Goal: Complete application form

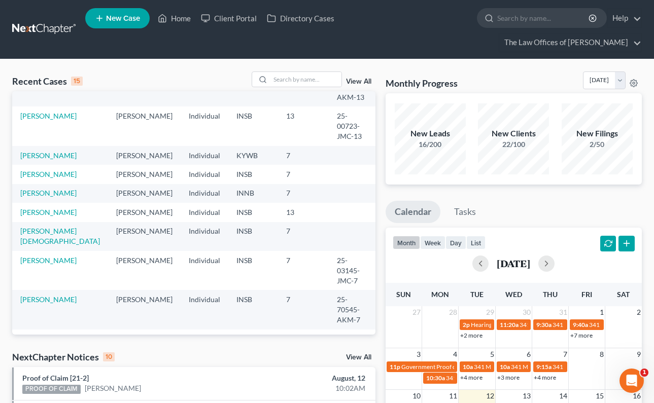
scroll to position [60, 0]
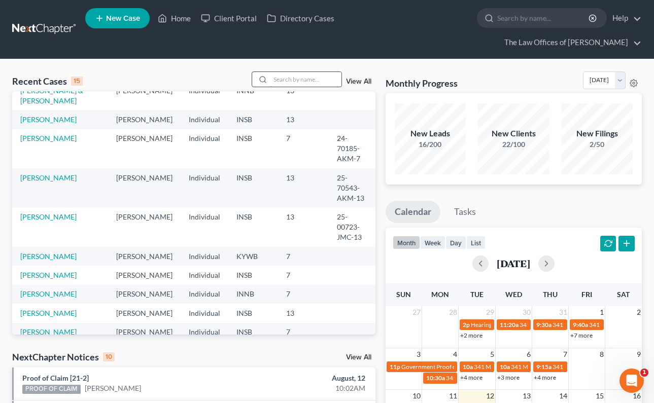
click at [283, 72] on input "search" at bounding box center [305, 79] width 71 height 15
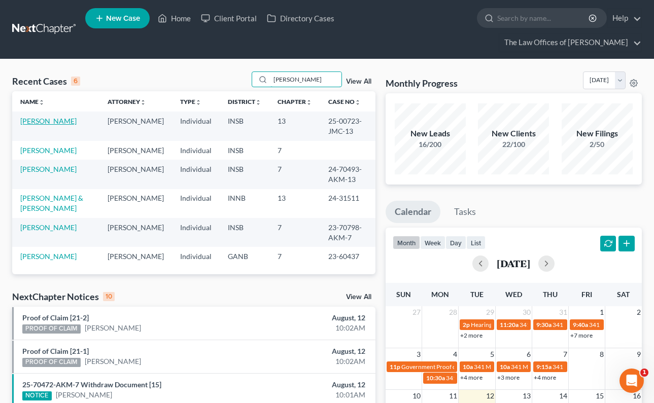
scroll to position [0, 0]
type input "nelson"
click at [48, 146] on link "[PERSON_NAME]" at bounding box center [48, 150] width 56 height 9
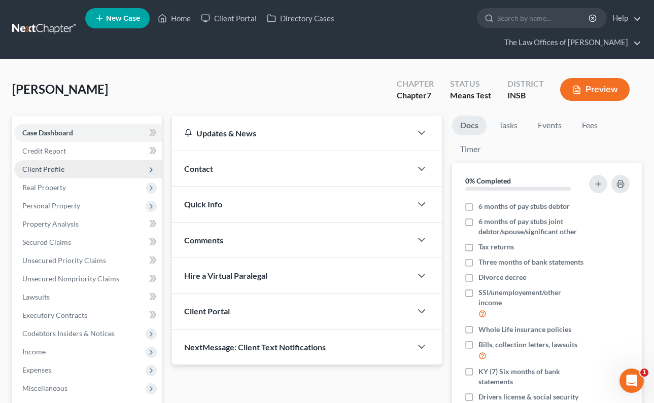
click at [43, 165] on span "Client Profile" at bounding box center [43, 169] width 42 height 9
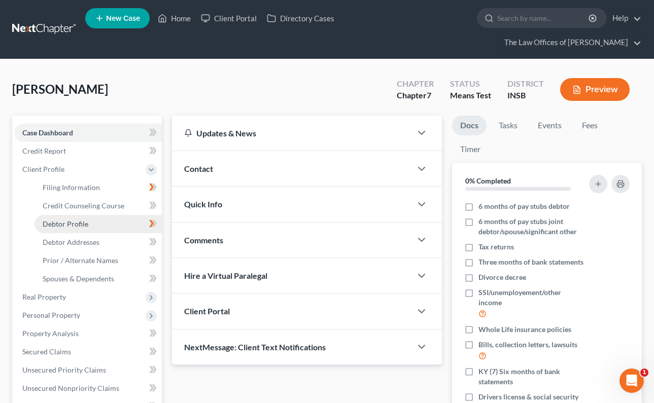
click at [66, 220] on span "Debtor Profile" at bounding box center [66, 224] width 46 height 9
select select "1"
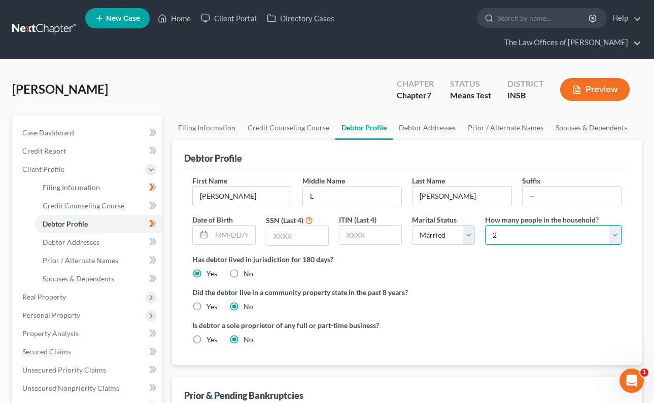
click at [511, 225] on select "Select 1 2 3 4 5 6 7 8 9 10 11 12 13 14 15 16 17 18 19 20" at bounding box center [553, 235] width 136 height 20
select select "2"
click at [485, 225] on select "Select 1 2 3 4 5 6 7 8 9 10 11 12 13 14 15 16 17 18 19 20" at bounding box center [553, 235] width 136 height 20
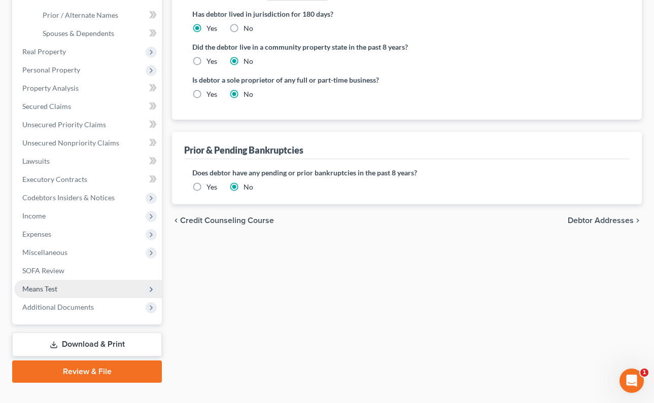
click at [61, 280] on span "Means Test" at bounding box center [88, 289] width 148 height 18
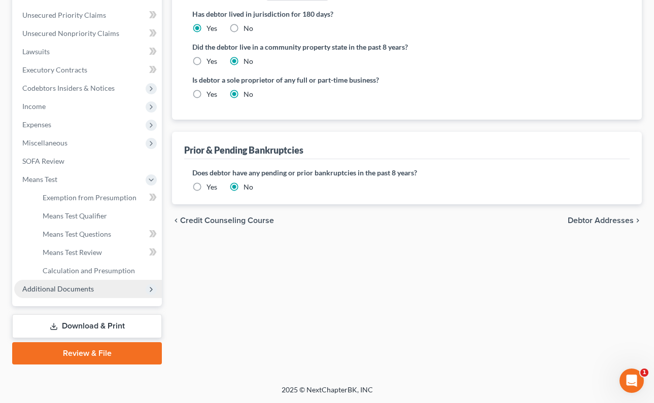
scroll to position [227, 0]
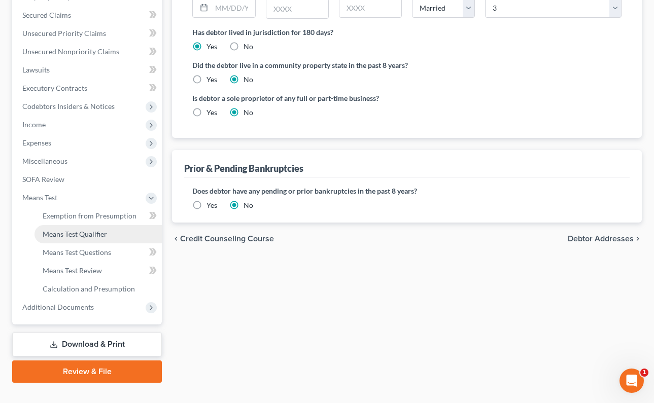
click at [79, 230] on span "Means Test Qualifier" at bounding box center [75, 234] width 64 height 9
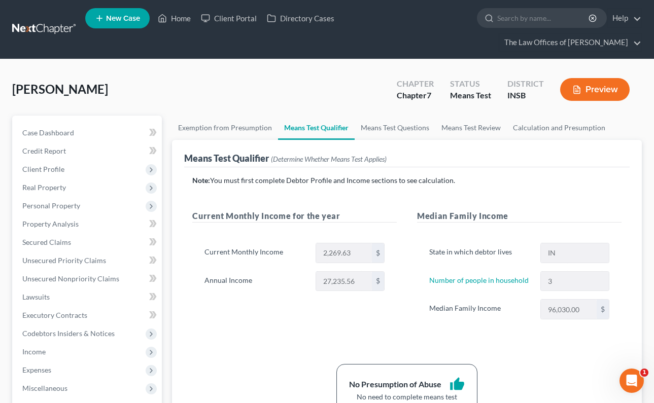
scroll to position [101, 0]
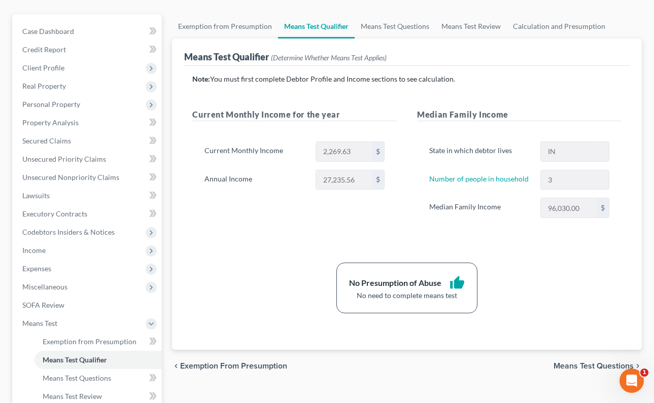
click at [340, 220] on div "Current Monthly Income for the year Current Monthly Income 2,269.63 $ Annual In…" at bounding box center [294, 174] width 225 height 130
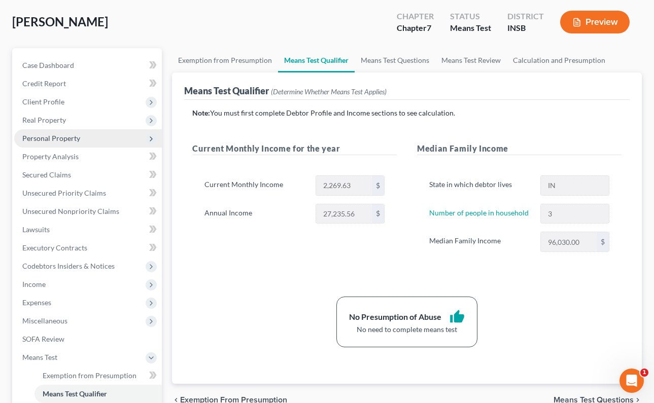
scroll to position [0, 0]
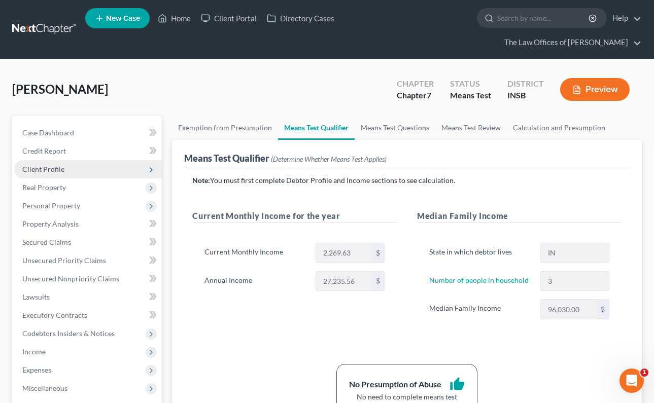
click at [45, 165] on span "Client Profile" at bounding box center [43, 169] width 42 height 9
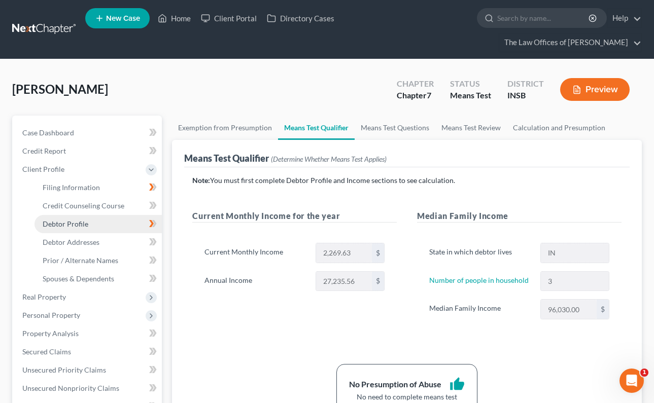
click at [74, 220] on span "Debtor Profile" at bounding box center [66, 224] width 46 height 9
select select "1"
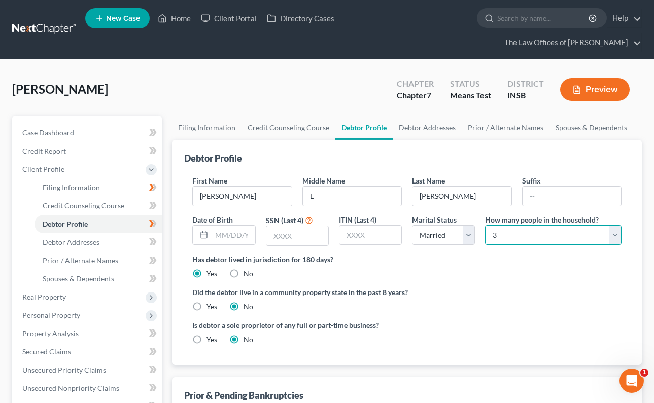
click at [516, 225] on select "Select 1 2 3 4 5 6 7 8 9 10 11 12 13 14 15 16 17 18 19 20" at bounding box center [553, 235] width 136 height 20
select select "1"
click at [485, 225] on select "Select 1 2 3 4 5 6 7 8 9 10 11 12 13 14 15 16 17 18 19 20" at bounding box center [553, 235] width 136 height 20
click at [48, 23] on link at bounding box center [44, 29] width 65 height 18
